Goal: Information Seeking & Learning: Compare options

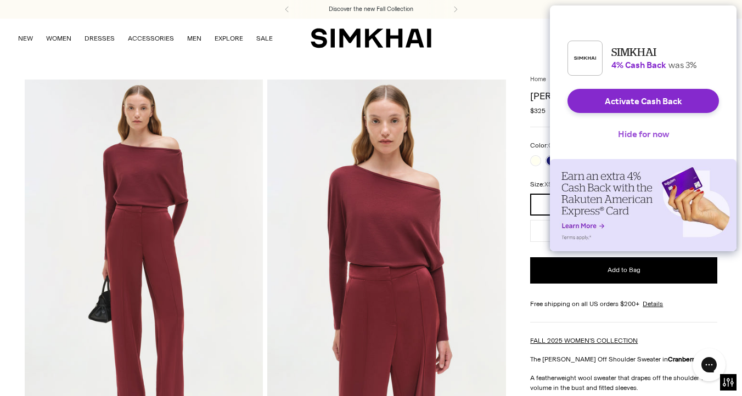
click at [634, 142] on button "Hide for now" at bounding box center [643, 134] width 69 height 24
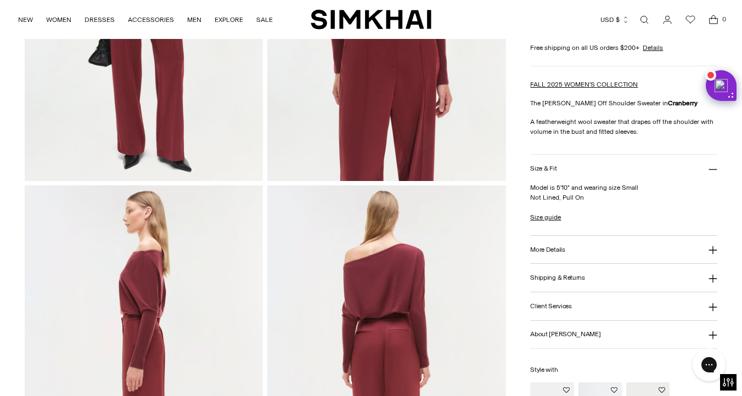
scroll to position [258, 0]
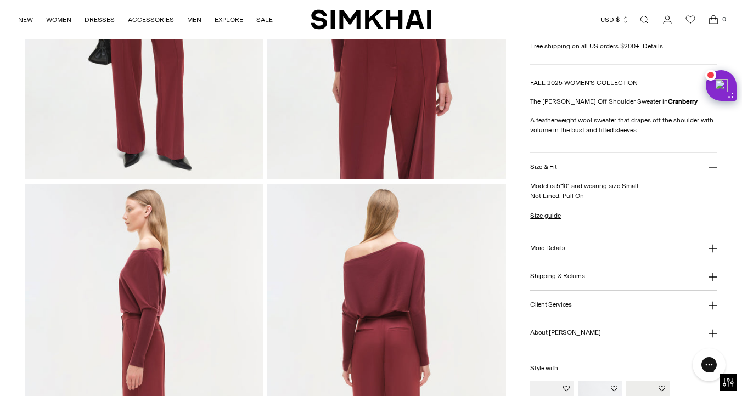
click at [544, 245] on h3 "More Details" at bounding box center [547, 248] width 35 height 7
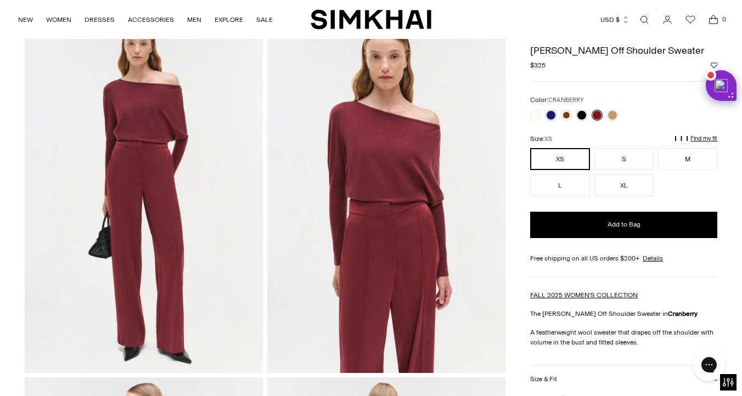
scroll to position [58, 0]
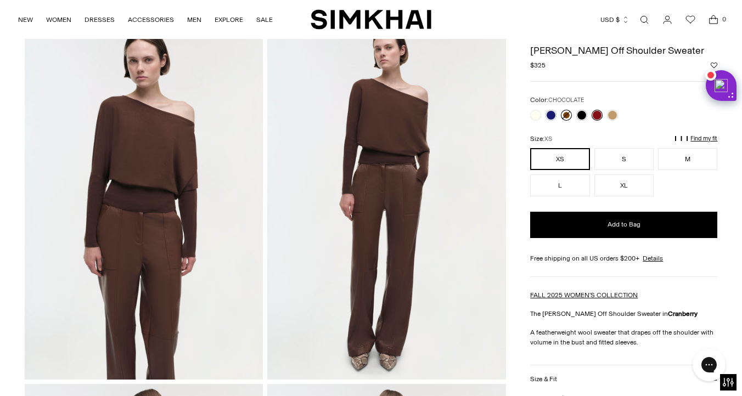
click at [567, 116] on link at bounding box center [566, 115] width 11 height 11
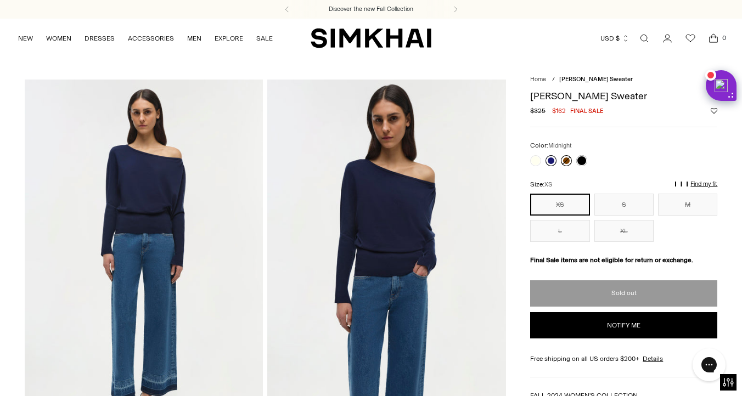
click at [551, 163] on link at bounding box center [550, 160] width 11 height 11
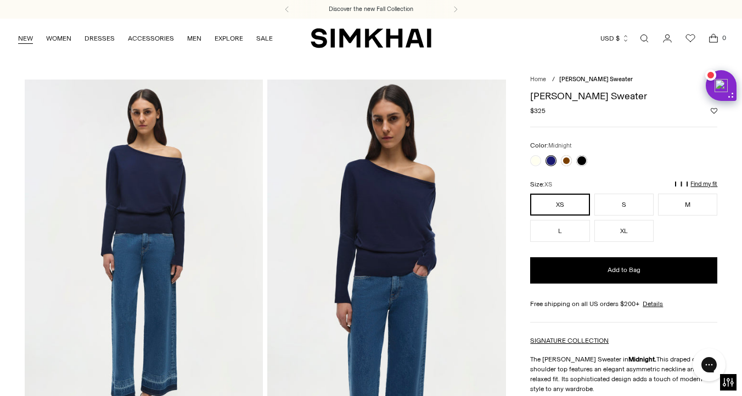
click at [24, 36] on link "NEW" at bounding box center [25, 38] width 15 height 24
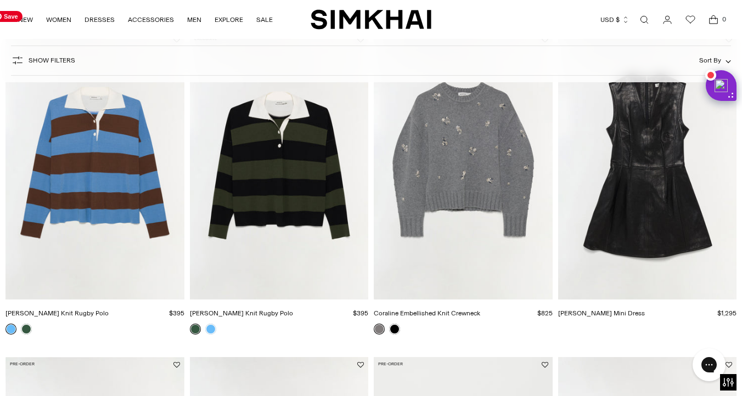
scroll to position [120, 0]
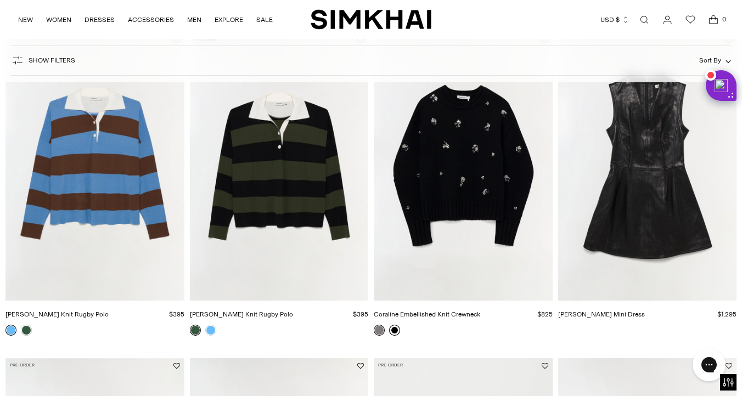
click at [395, 333] on link at bounding box center [394, 330] width 11 height 11
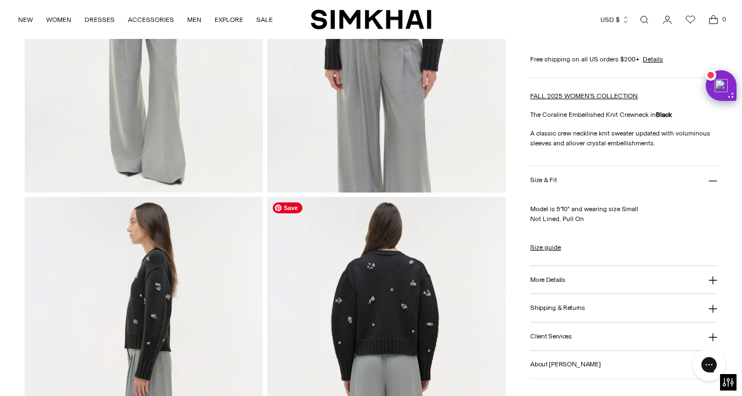
scroll to position [255, 0]
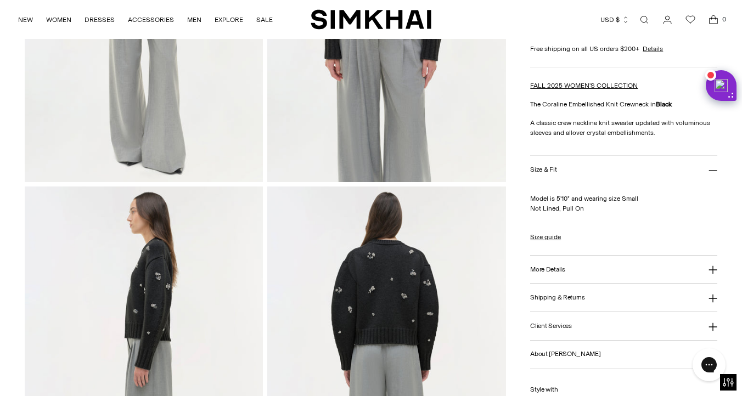
click at [564, 266] on h3 "More Details" at bounding box center [547, 269] width 35 height 7
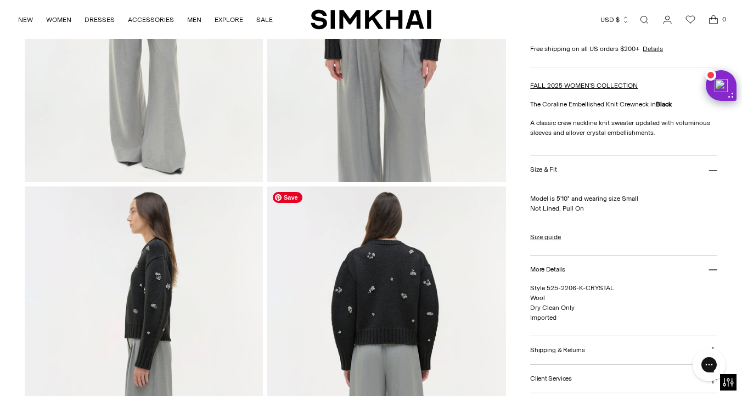
click at [389, 303] on img at bounding box center [386, 366] width 239 height 358
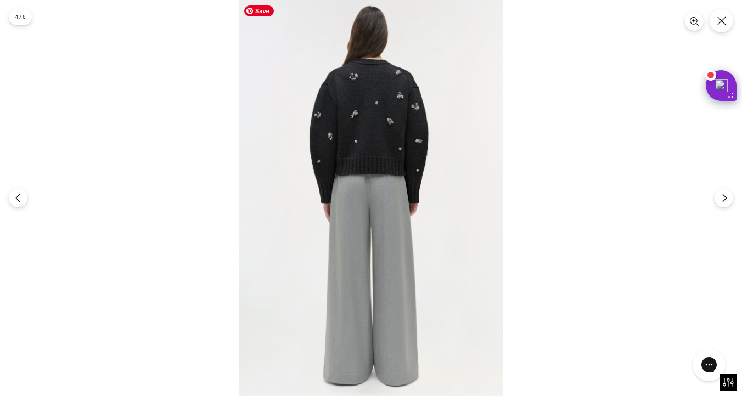
click at [377, 151] on img at bounding box center [371, 198] width 264 height 396
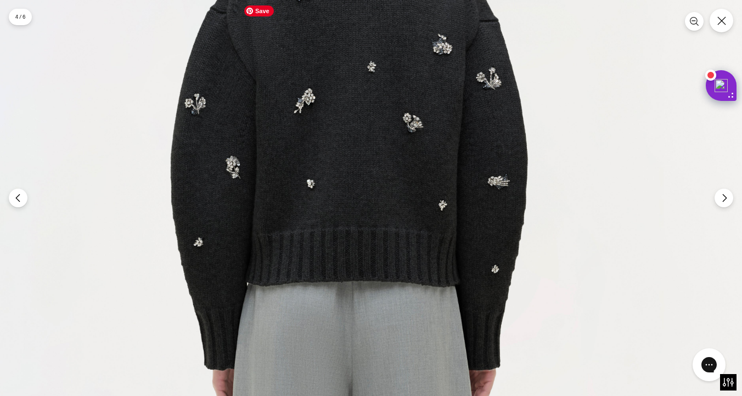
click at [376, 157] on img at bounding box center [354, 353] width 792 height 1188
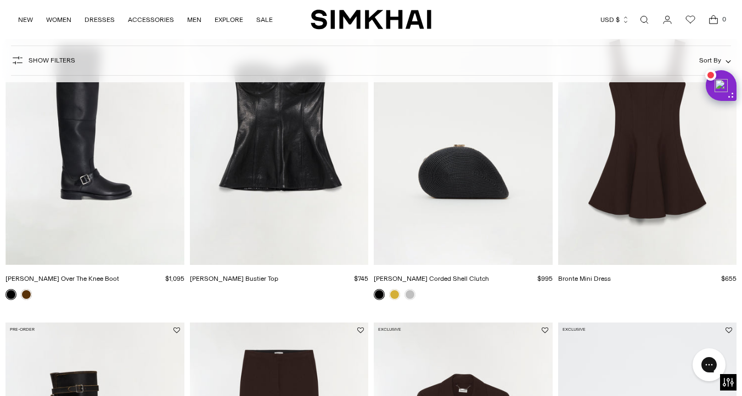
scroll to position [482, 0]
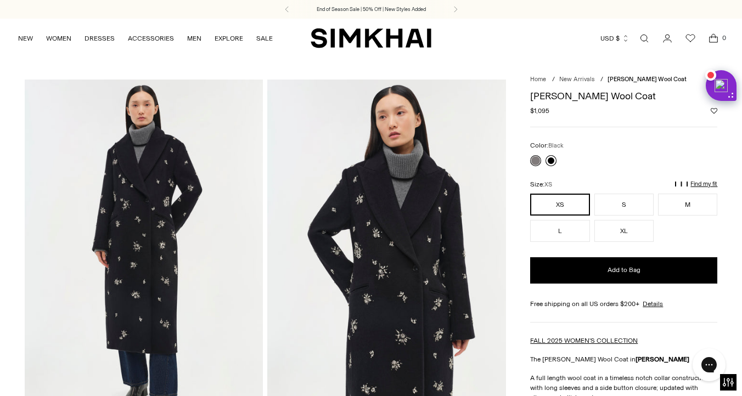
click at [550, 159] on link at bounding box center [550, 160] width 11 height 11
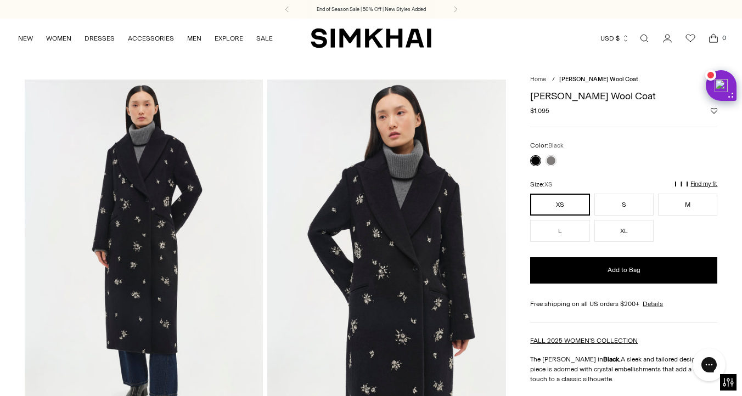
click at [432, 222] on img at bounding box center [386, 259] width 239 height 358
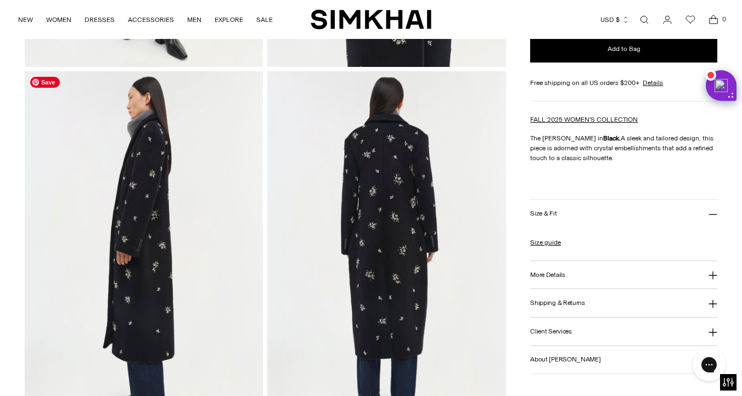
scroll to position [375, 0]
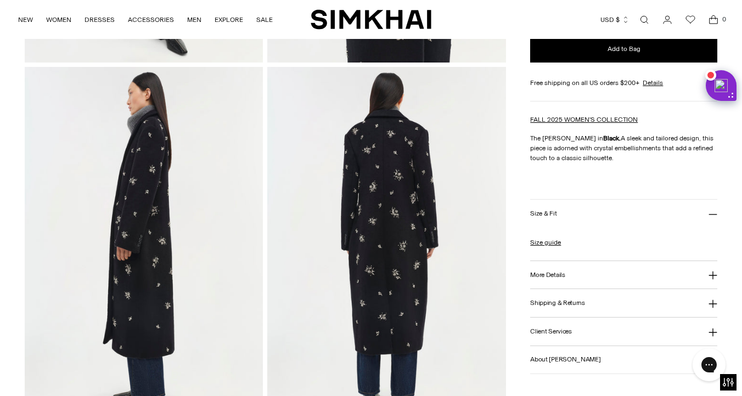
click at [541, 278] on h3 "More Details" at bounding box center [547, 274] width 35 height 7
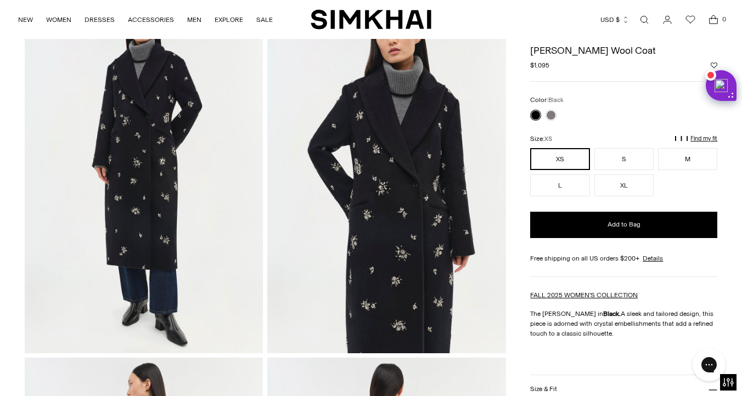
scroll to position [0, 0]
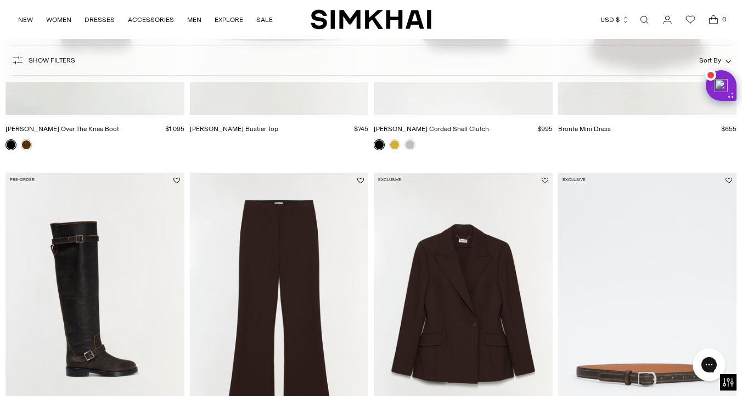
scroll to position [873, 0]
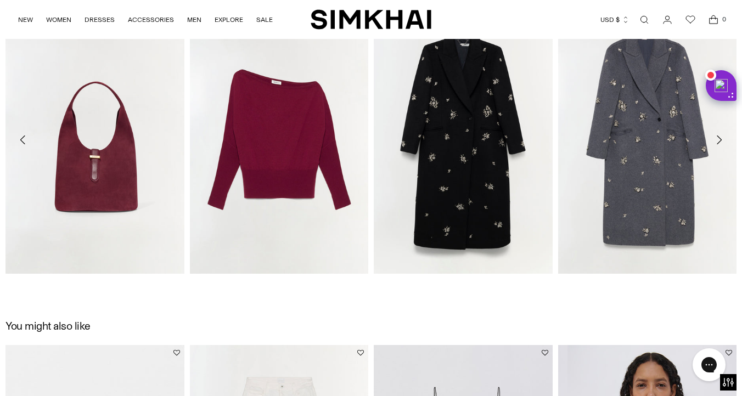
scroll to position [1235, 0]
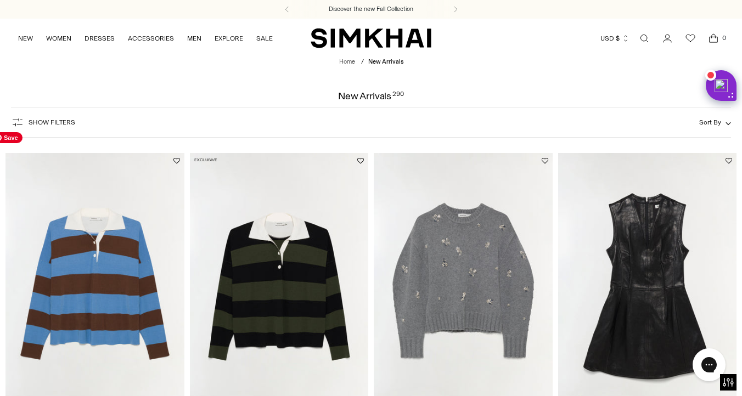
scroll to position [1937, 0]
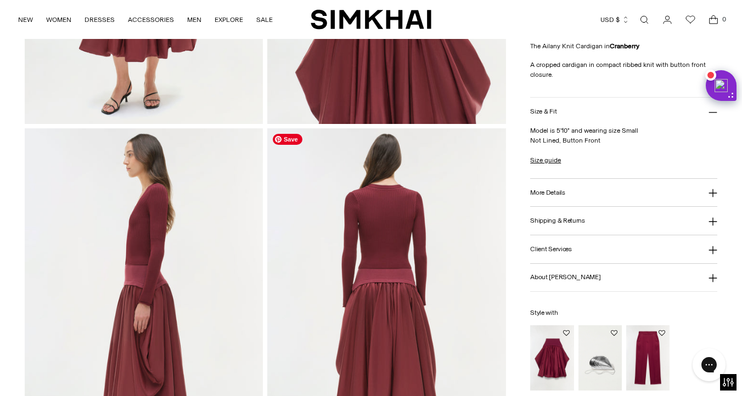
scroll to position [317, 0]
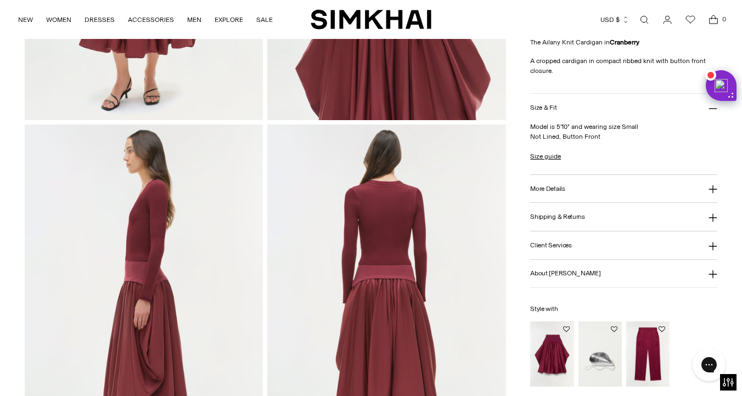
click at [561, 183] on button "More Details" at bounding box center [623, 189] width 187 height 28
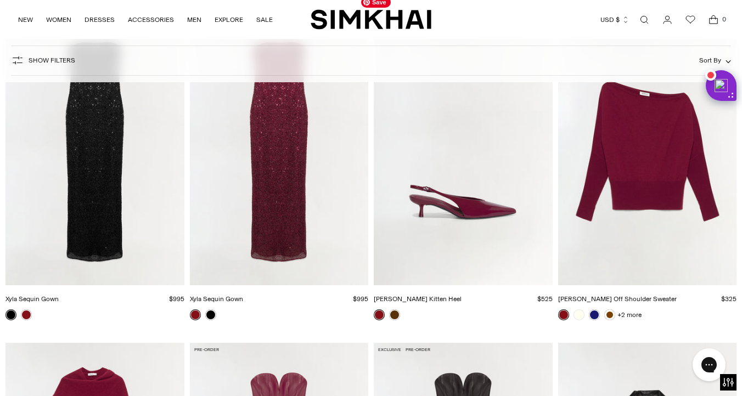
scroll to position [4120, 0]
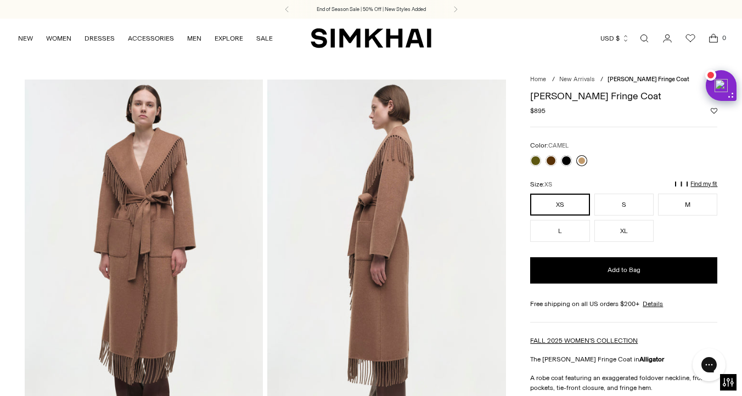
click at [583, 160] on link at bounding box center [581, 160] width 11 height 11
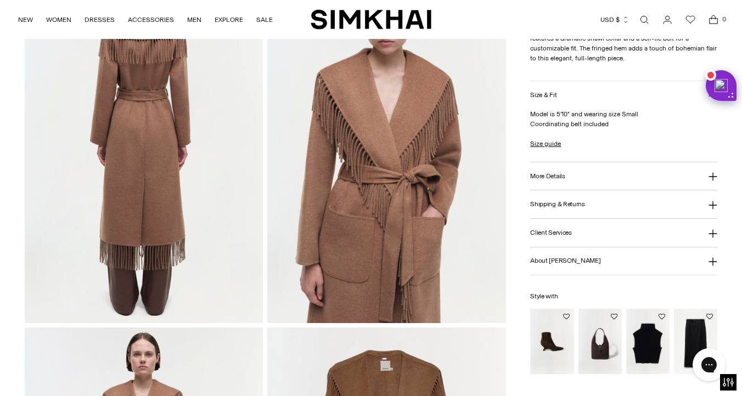
scroll to position [477, 0]
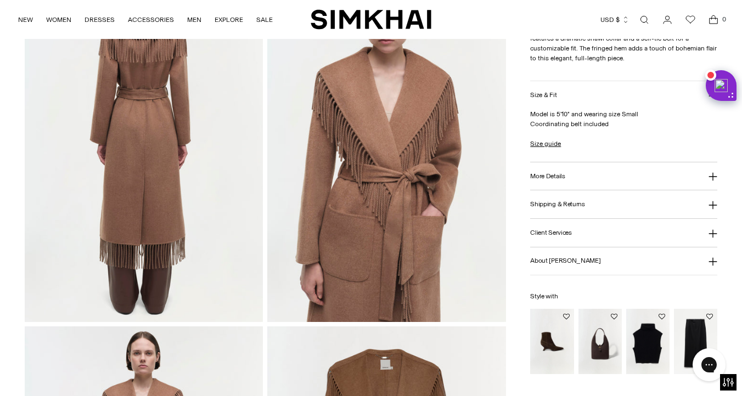
click at [550, 178] on h3 "More Details" at bounding box center [547, 175] width 35 height 7
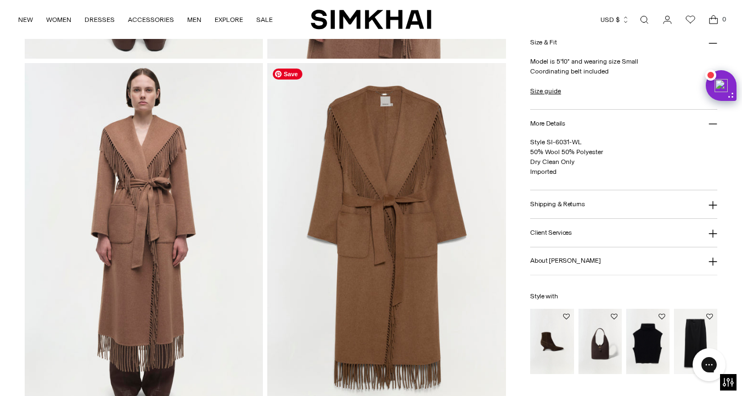
scroll to position [835, 0]
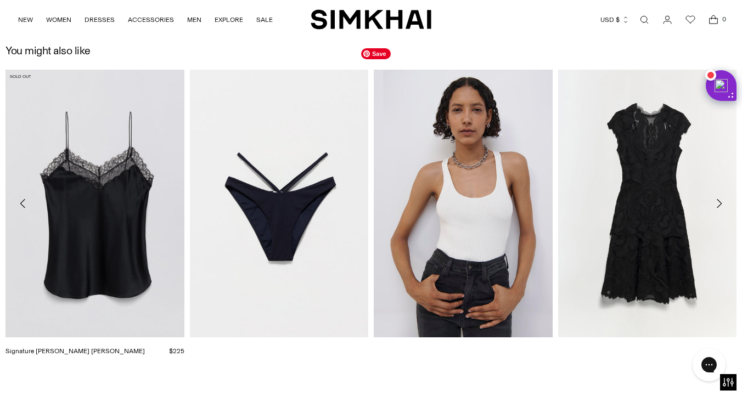
scroll to position [1505, 0]
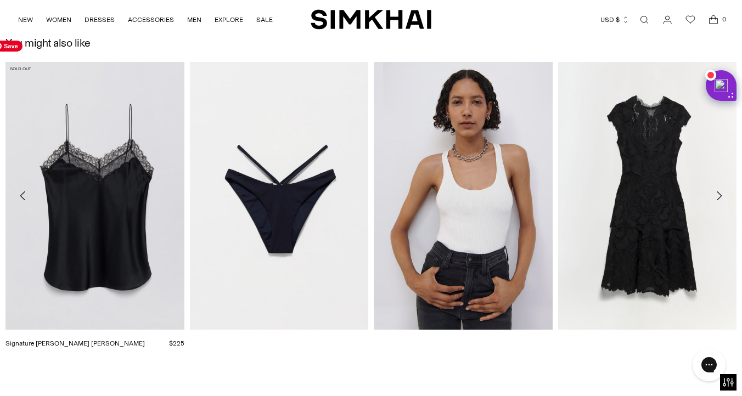
click at [0, 0] on img "Signature Erika Cami" at bounding box center [0, 0] width 0 height 0
